Goal: Find specific page/section: Find specific page/section

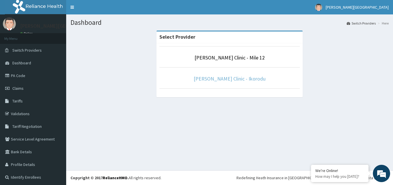
click at [229, 79] on link "[PERSON_NAME] Clinic - Ikorodu" at bounding box center [230, 78] width 72 height 7
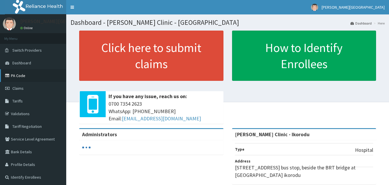
click at [17, 75] on link "PA Code" at bounding box center [33, 75] width 66 height 13
